Goal: Information Seeking & Learning: Learn about a topic

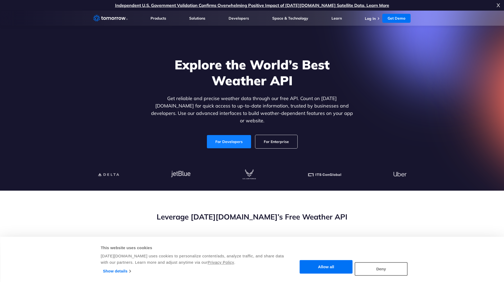
click at [237, 135] on link "For Developers" at bounding box center [229, 141] width 44 height 13
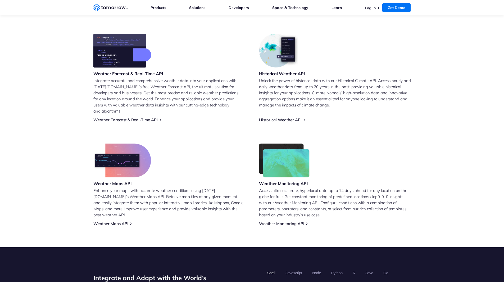
scroll to position [212, 0]
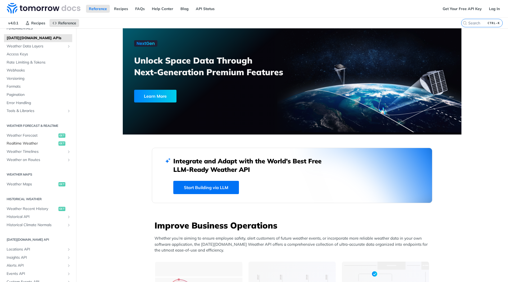
scroll to position [70, 0]
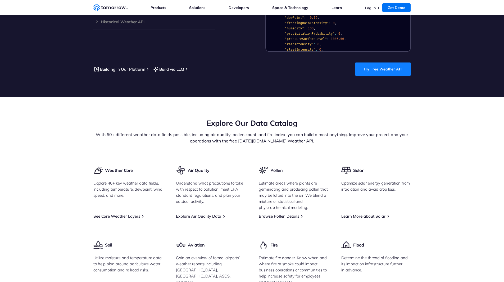
scroll to position [556, 0]
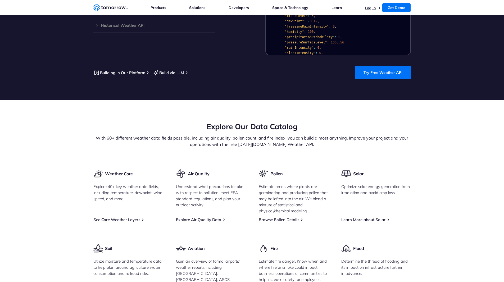
click at [367, 6] on link "Log In" at bounding box center [370, 8] width 11 height 5
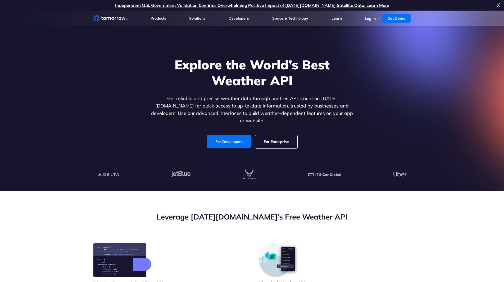
drag, startPoint x: 232, startPoint y: 134, endPoint x: 238, endPoint y: 147, distance: 14.6
click at [232, 135] on link "For Developers" at bounding box center [229, 141] width 44 height 13
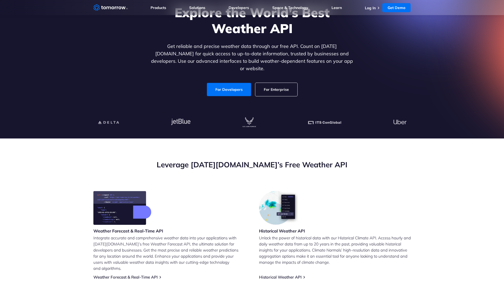
scroll to position [53, 0]
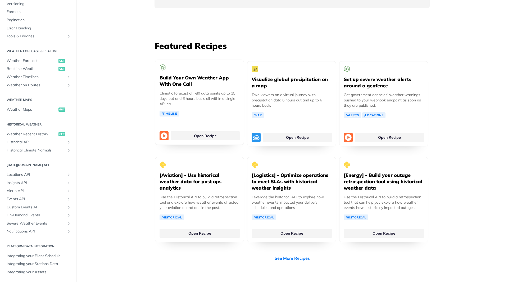
scroll to position [952, 0]
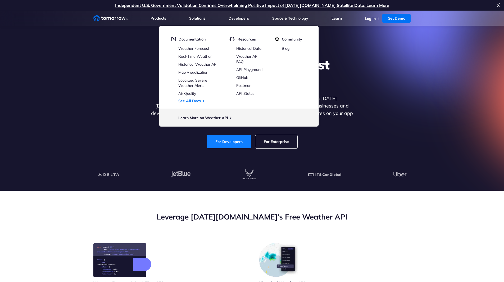
click at [228, 137] on link "For Developers" at bounding box center [229, 141] width 44 height 13
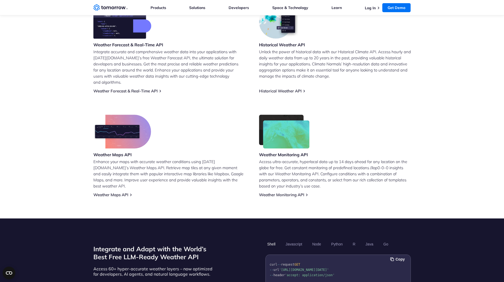
scroll to position [256, 0]
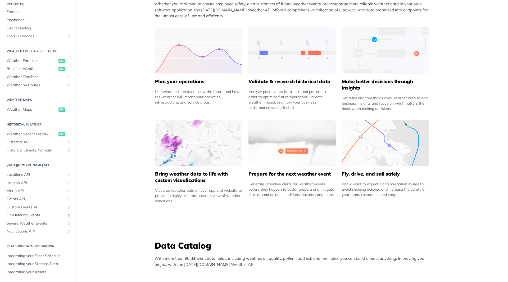
scroll to position [238, 0]
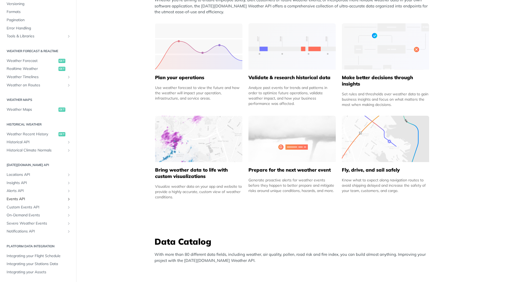
click at [42, 199] on span "Events API" at bounding box center [36, 198] width 59 height 5
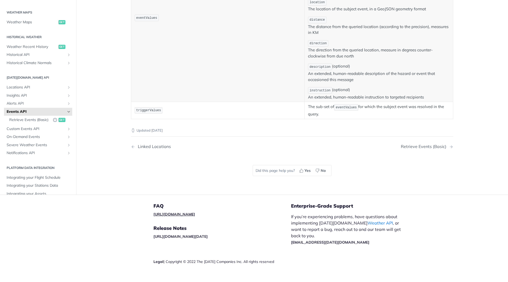
scroll to position [291, 0]
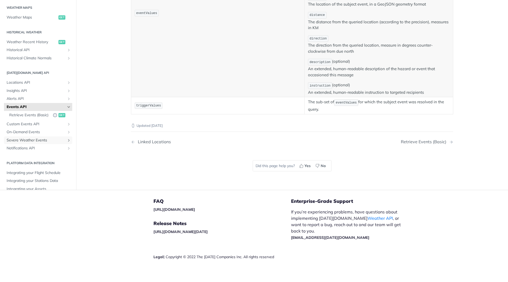
drag, startPoint x: 56, startPoint y: 143, endPoint x: 74, endPoint y: 148, distance: 18.6
click at [56, 143] on span "Severe Weather Events" at bounding box center [36, 140] width 59 height 5
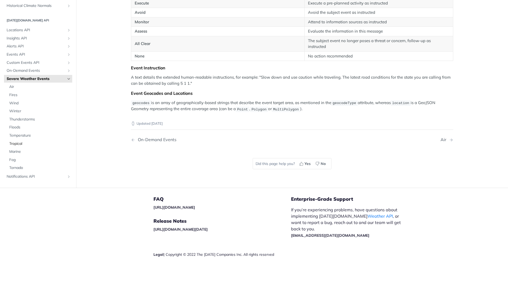
scroll to position [159, 0]
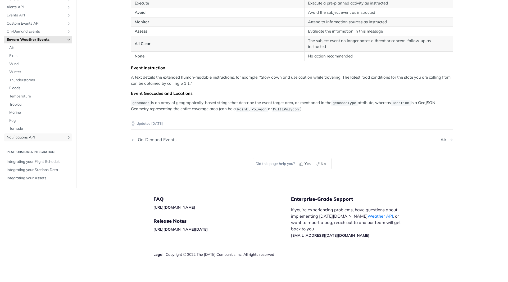
drag, startPoint x: 39, startPoint y: 138, endPoint x: 53, endPoint y: 148, distance: 17.7
click at [39, 138] on span "Notifications API" at bounding box center [36, 137] width 59 height 5
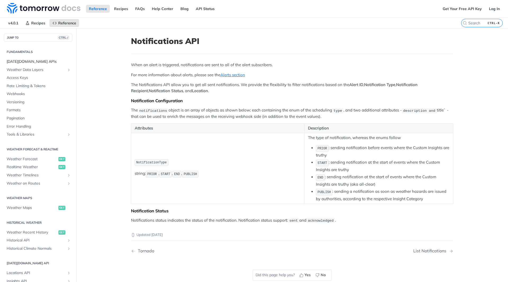
click at [21, 63] on span "[DATE][DOMAIN_NAME] APIs" at bounding box center [39, 61] width 64 height 5
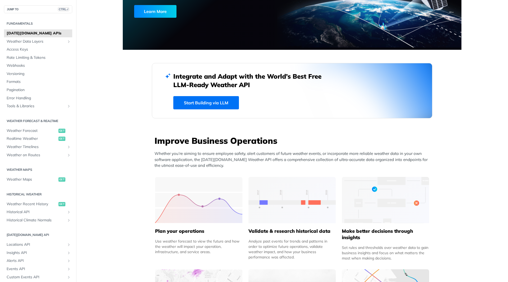
scroll to position [79, 0]
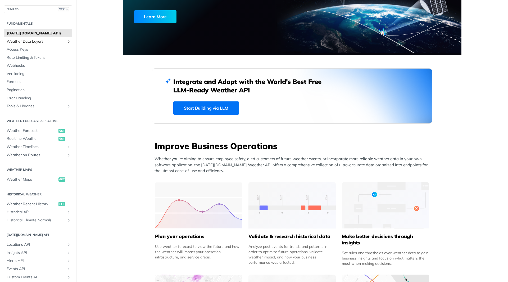
click at [18, 42] on span "Weather Data Layers" at bounding box center [36, 41] width 59 height 5
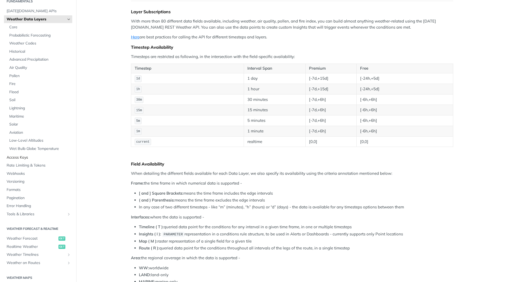
scroll to position [79, 0]
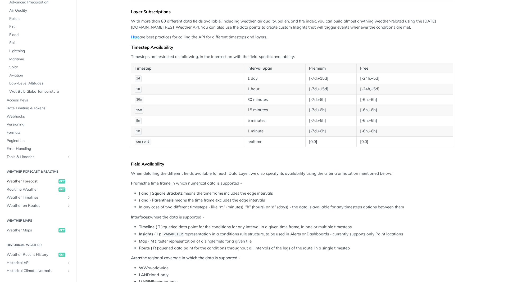
click at [49, 179] on span "Weather Forecast" at bounding box center [32, 181] width 51 height 5
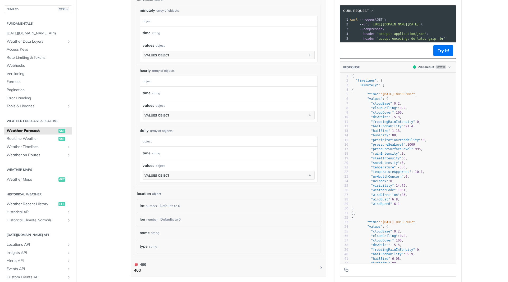
scroll to position [344, 0]
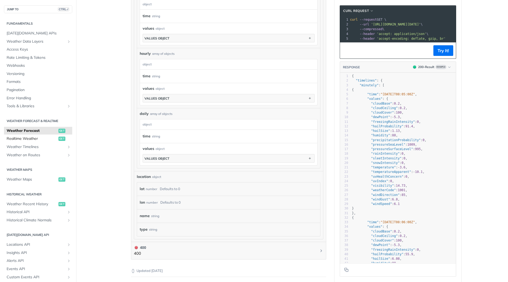
click at [23, 142] on link "Realtime Weather get" at bounding box center [38, 139] width 68 height 8
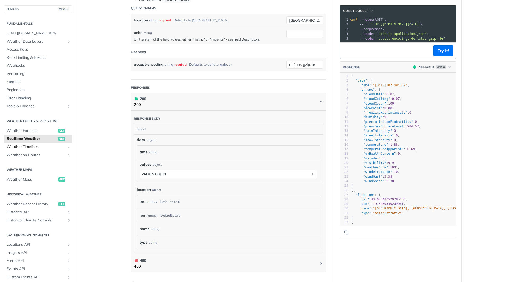
scroll to position [185, 0]
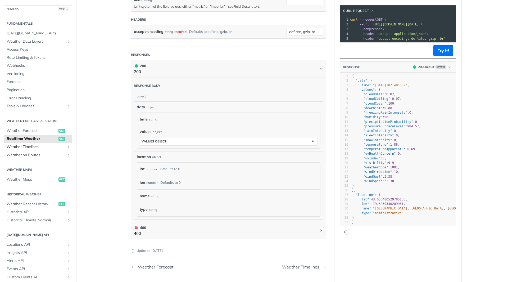
click at [20, 147] on span "Weather Timelines" at bounding box center [36, 146] width 59 height 5
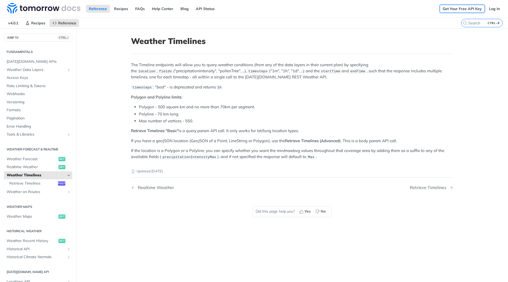
click at [451, 12] on link "Get Your Free API Key" at bounding box center [462, 9] width 45 height 8
